Goal: Information Seeking & Learning: Learn about a topic

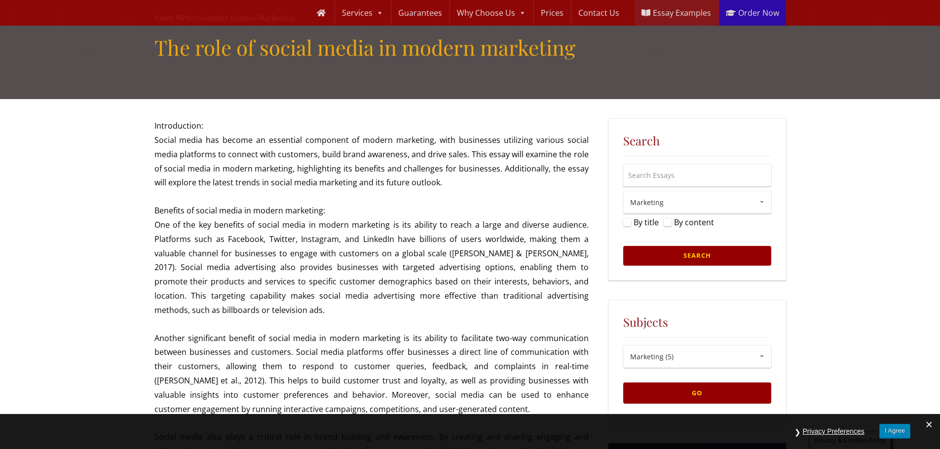
scroll to position [49, 0]
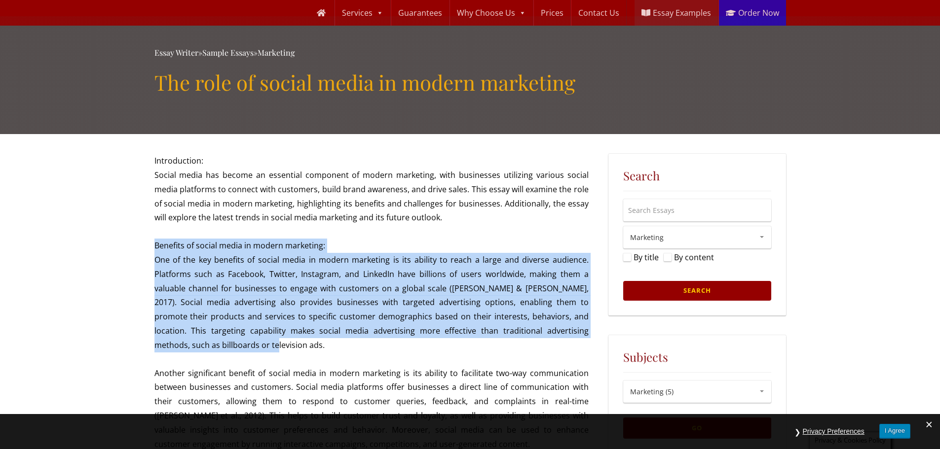
drag, startPoint x: 171, startPoint y: 343, endPoint x: 155, endPoint y: 248, distance: 97.0
click at [155, 248] on p "Benefits of social media in modern marketing: One of the key benefits of social…" at bounding box center [371, 295] width 434 height 113
copy p "Benefits of social media in modern marketing: One of the key benefits of social…"
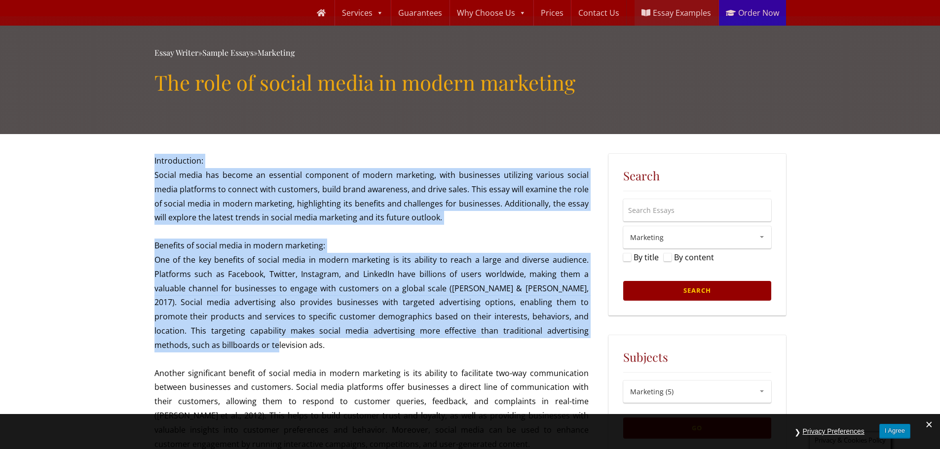
drag, startPoint x: 169, startPoint y: 343, endPoint x: 151, endPoint y: 243, distance: 102.2
click at [162, 248] on p "Benefits of social media in modern marketing: One of the key benefits of social…" at bounding box center [371, 295] width 434 height 113
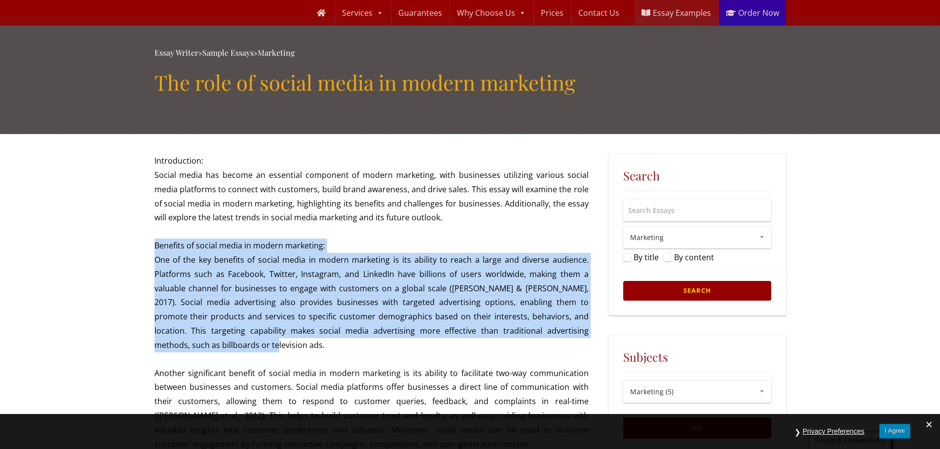
drag, startPoint x: 171, startPoint y: 347, endPoint x: 155, endPoint y: 250, distance: 98.0
click at [155, 250] on p "Benefits of social media in modern marketing: One of the key benefits of social…" at bounding box center [371, 295] width 434 height 113
copy p "Benefits of social media in modern marketing: One of the key benefits of social…"
drag, startPoint x: 175, startPoint y: 348, endPoint x: 155, endPoint y: 248, distance: 101.6
click at [155, 248] on p "Benefits of social media in modern marketing: One of the key benefits of social…" at bounding box center [371, 295] width 434 height 113
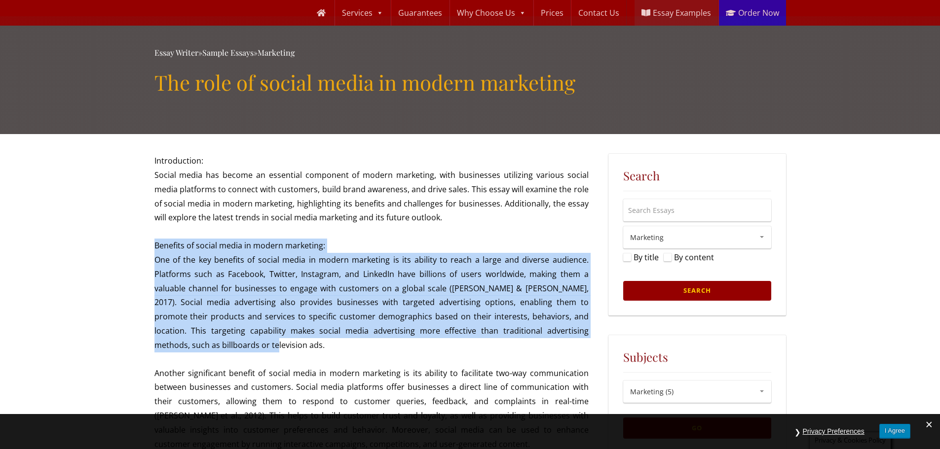
copy p "Benefits of social media in modern marketing: One of the key benefits of social…"
